Goal: Navigation & Orientation: Find specific page/section

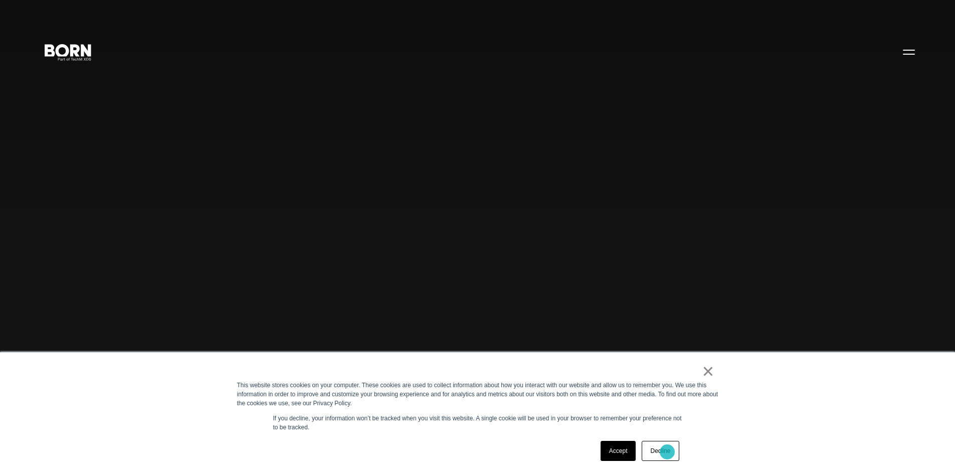
click at [668, 452] on link "Decline" at bounding box center [660, 451] width 37 height 20
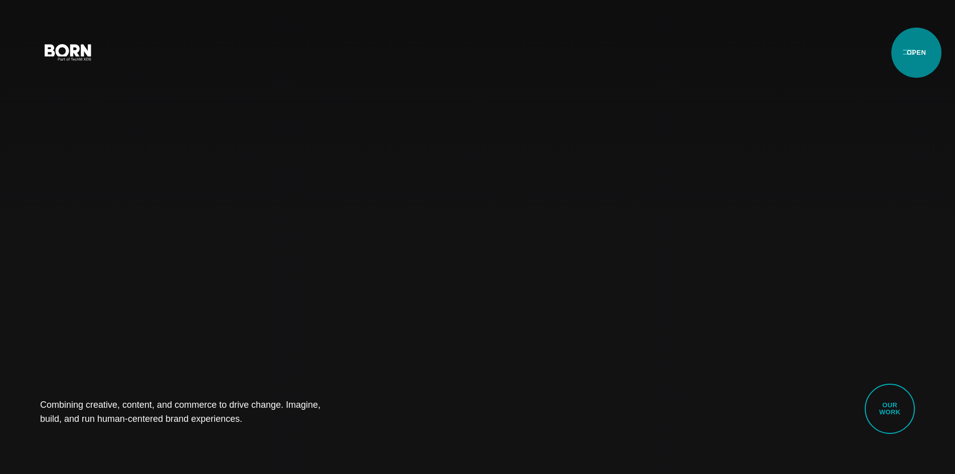
click at [917, 53] on button "Primary Menu" at bounding box center [909, 51] width 24 height 21
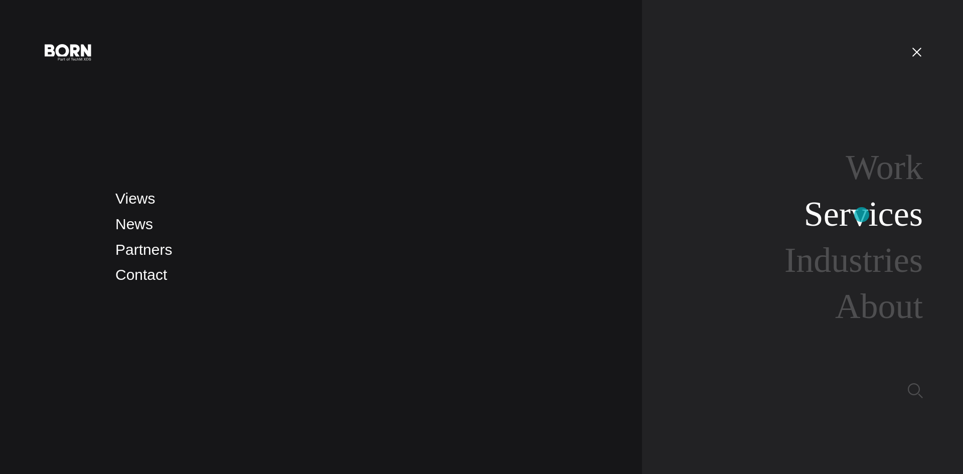
click at [862, 215] on link "Services" at bounding box center [863, 214] width 119 height 39
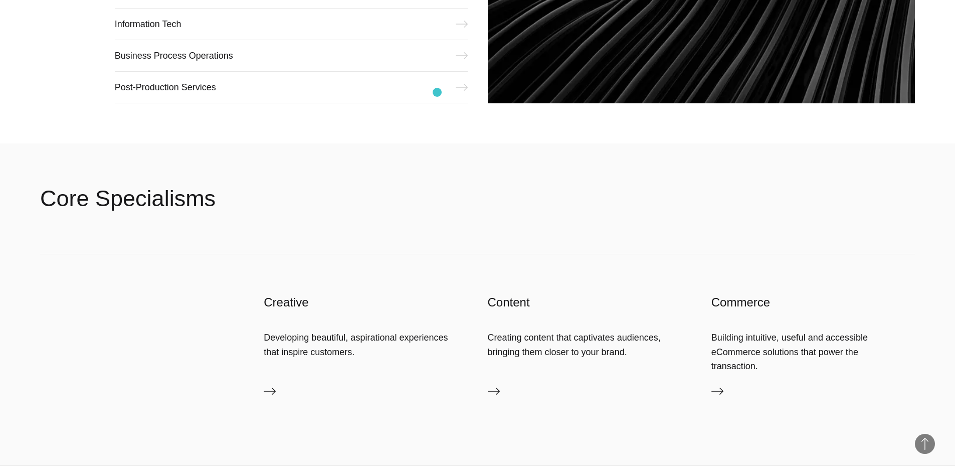
scroll to position [1595, 0]
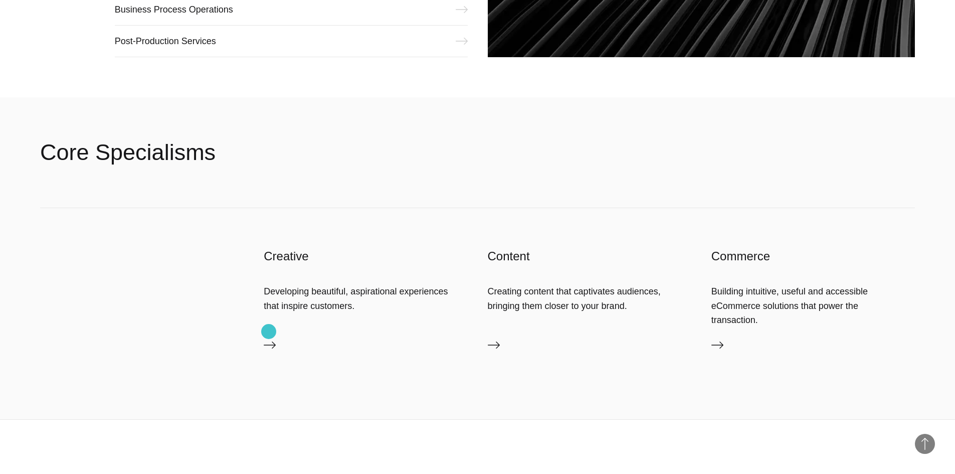
click at [269, 339] on icon at bounding box center [270, 345] width 12 height 12
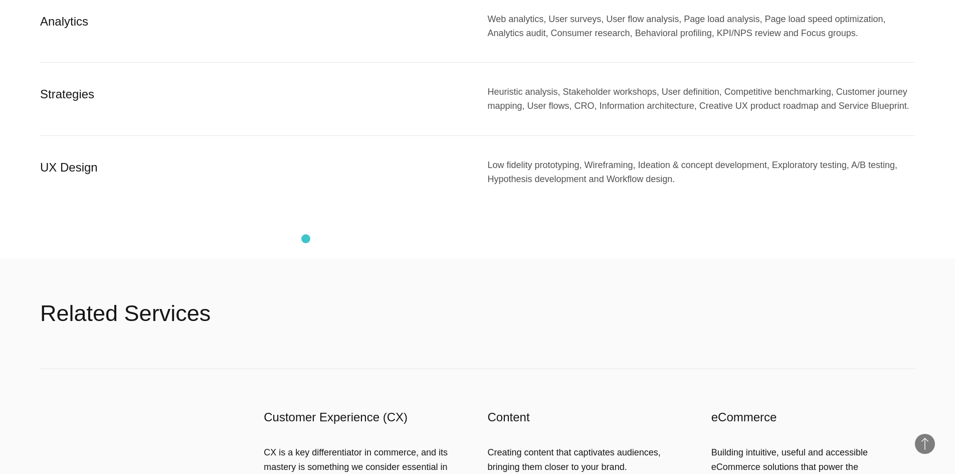
scroll to position [1204, 0]
